Goal: Transaction & Acquisition: Subscribe to service/newsletter

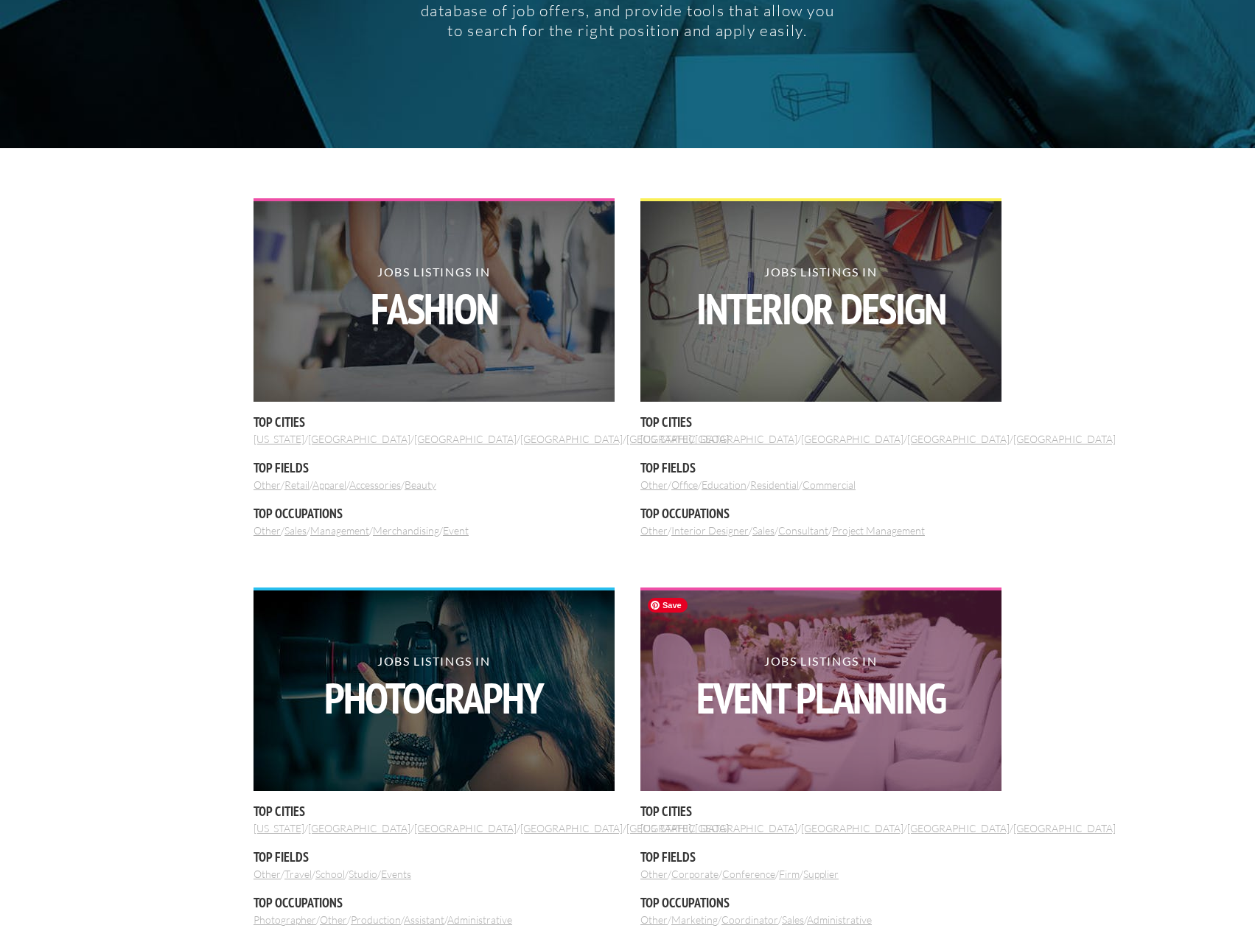
scroll to position [368, 0]
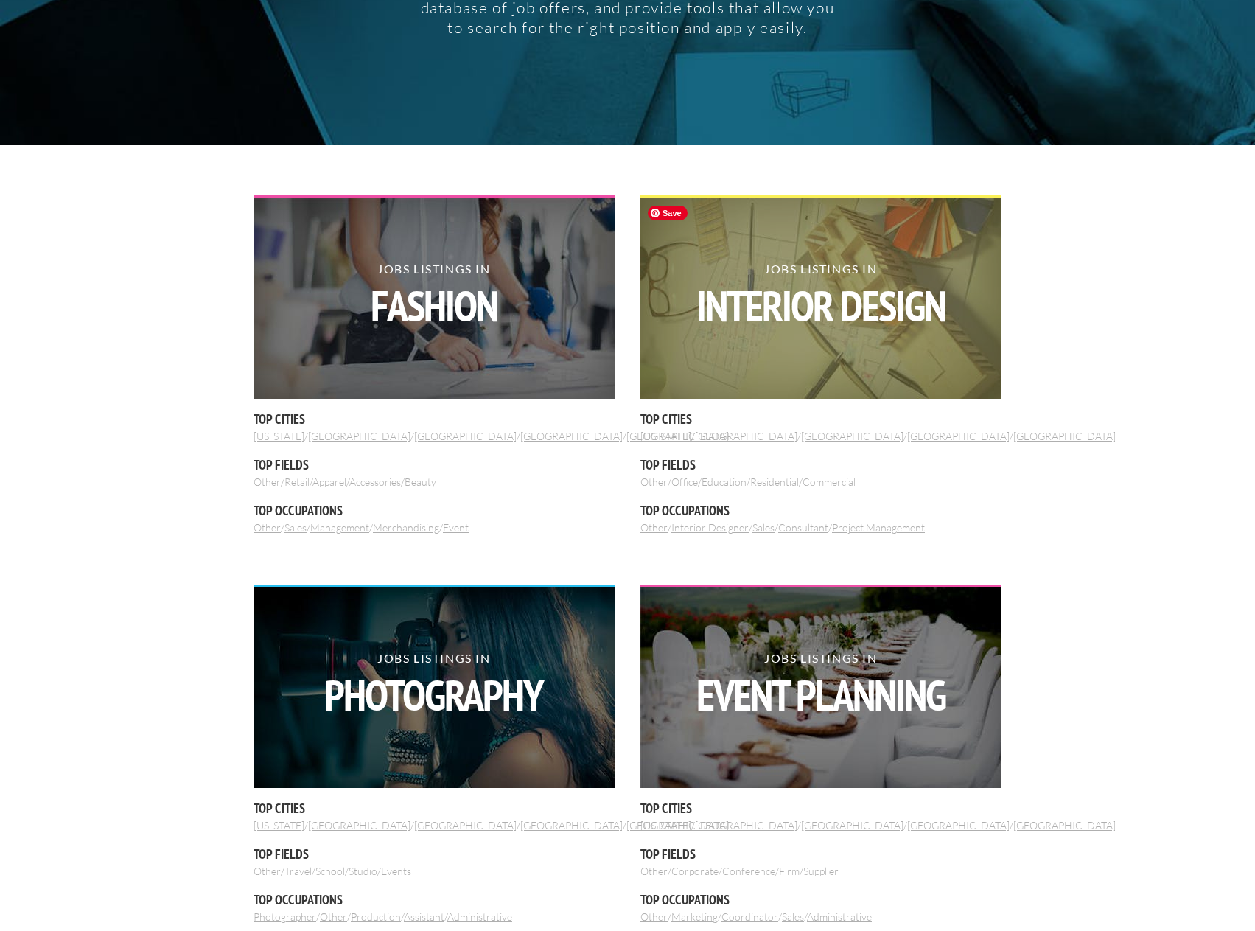
click at [740, 340] on img at bounding box center [820, 298] width 361 height 200
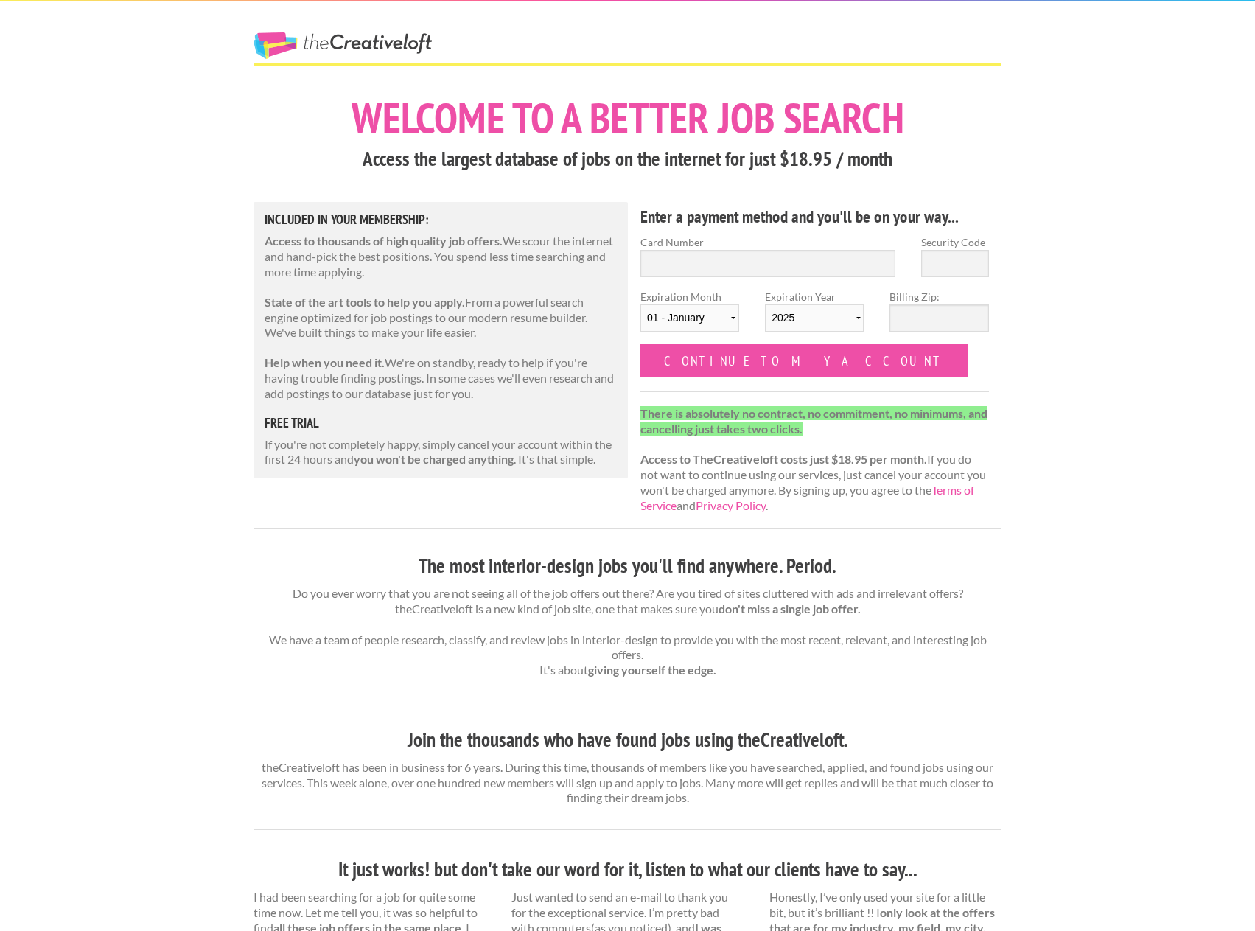
click at [311, 41] on link "The Creative Loft" at bounding box center [342, 45] width 178 height 27
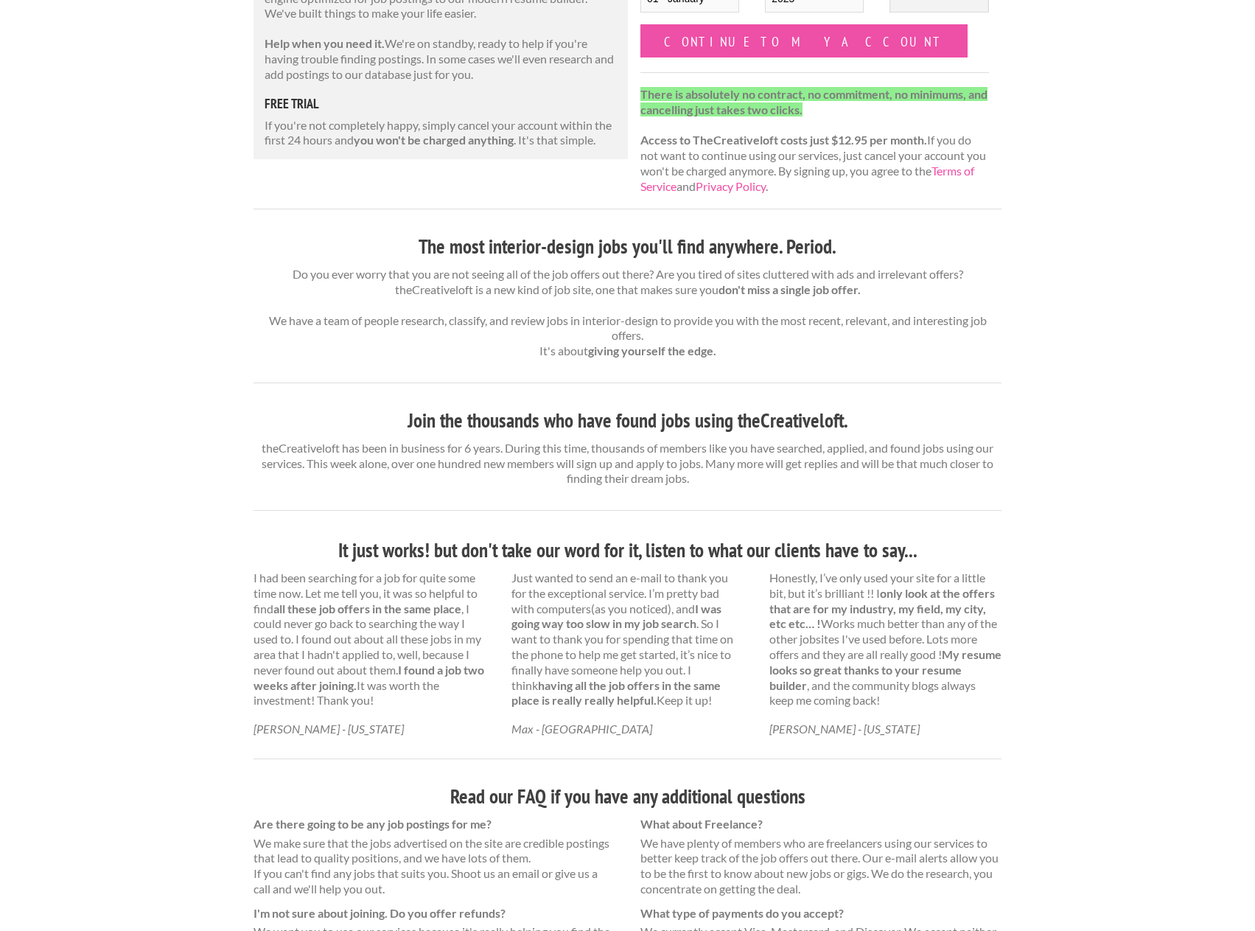
scroll to position [163, 0]
